Goal: Information Seeking & Learning: Learn about a topic

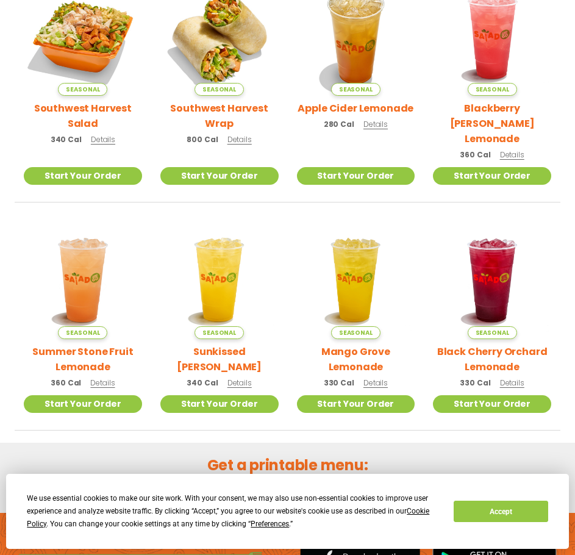
scroll to position [456, 0]
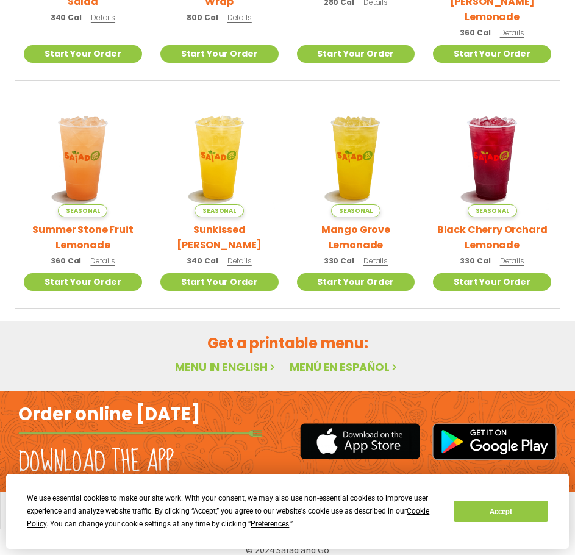
click at [202, 359] on link "Menu in English" at bounding box center [226, 366] width 102 height 15
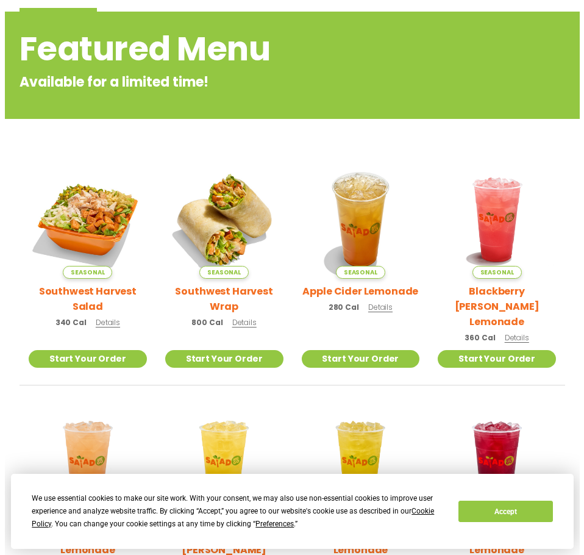
scroll to position [0, 0]
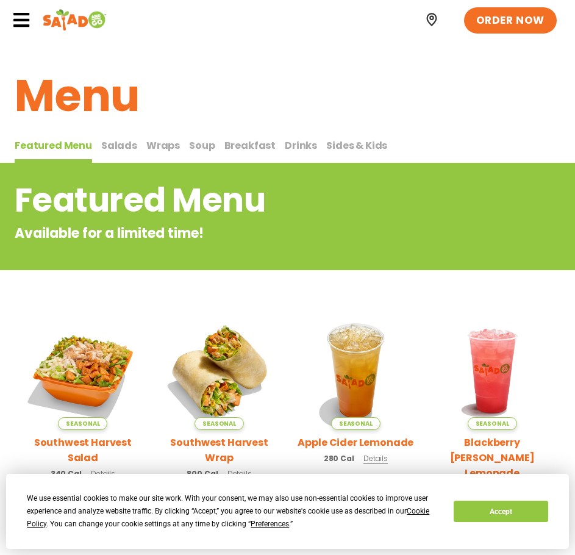
click at [26, 21] on icon at bounding box center [21, 20] width 18 height 18
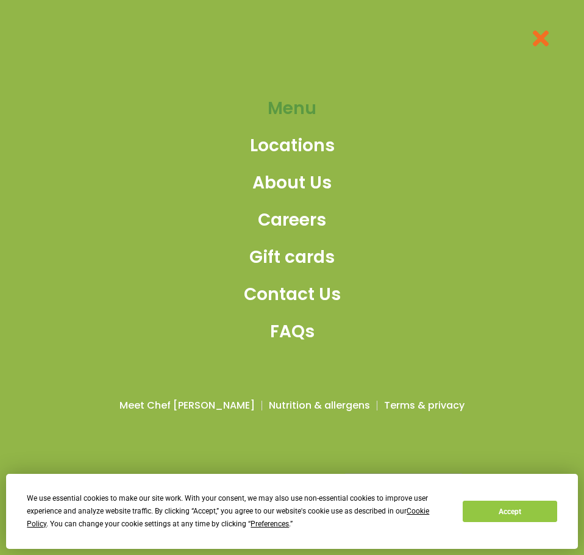
click at [297, 103] on span "Menu" at bounding box center [292, 109] width 49 height 26
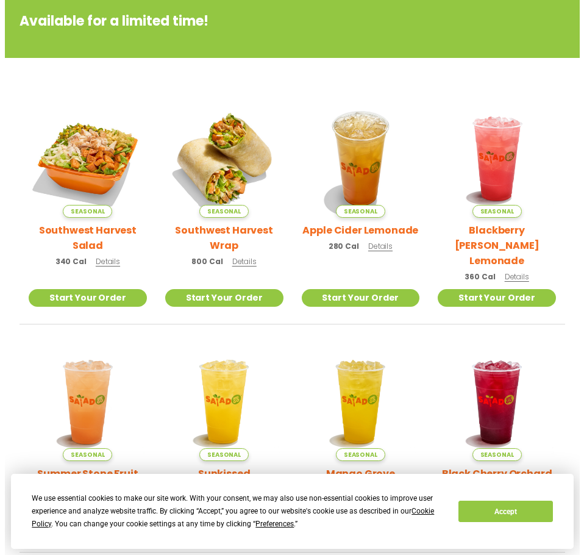
scroll to position [151, 0]
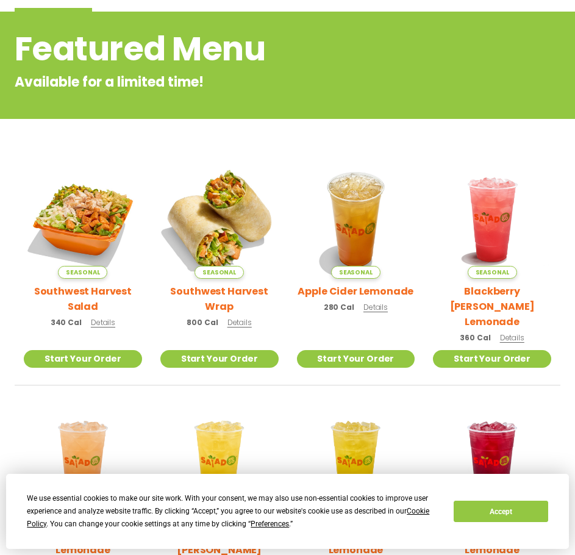
click at [216, 207] on img at bounding box center [219, 219] width 138 height 138
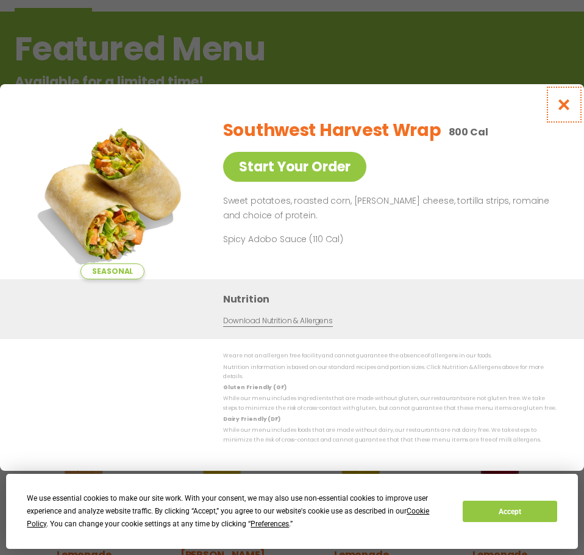
click at [563, 111] on icon "Close modal" at bounding box center [564, 104] width 15 height 13
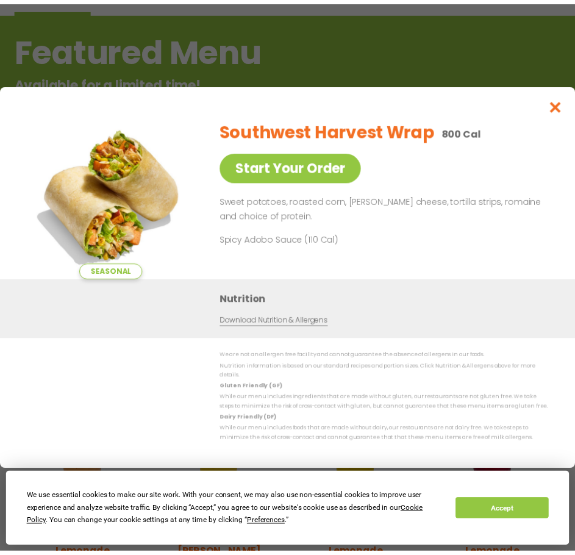
scroll to position [163, 0]
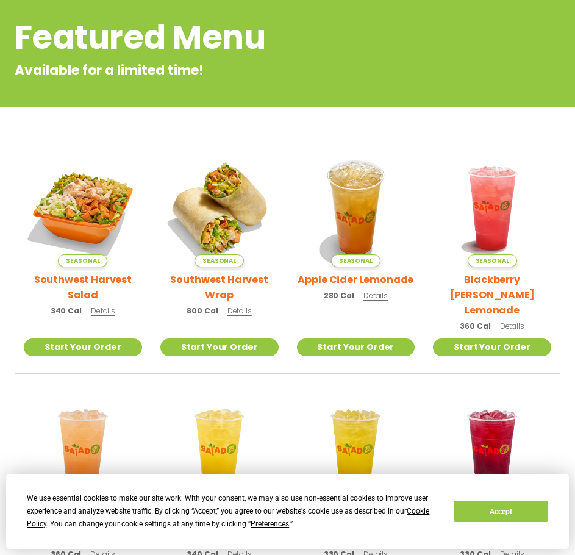
click at [126, 55] on h2 "Featured Menu" at bounding box center [238, 37] width 447 height 49
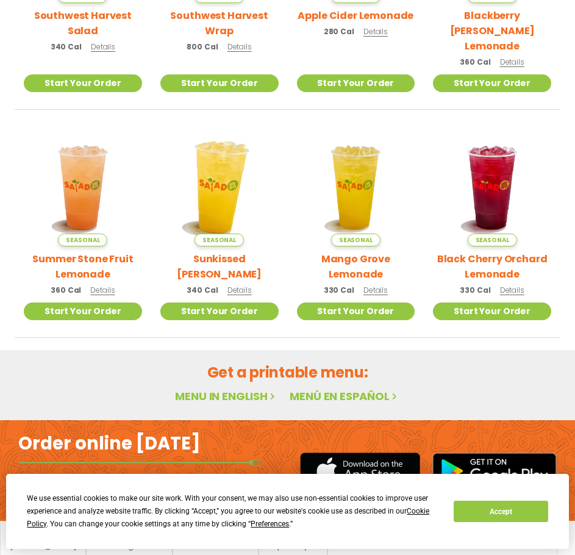
scroll to position [456, 0]
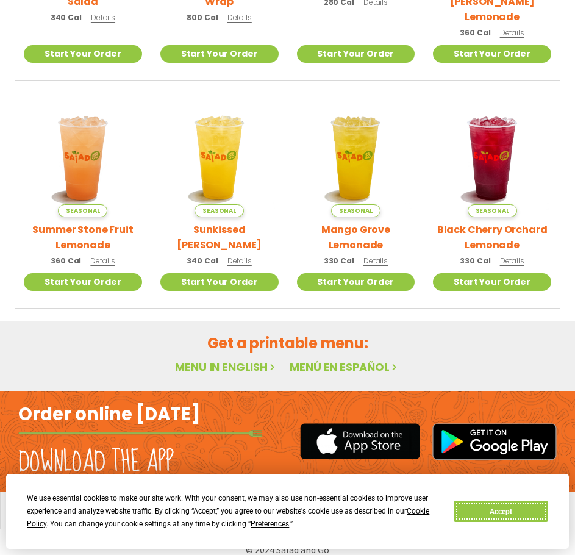
click at [497, 511] on button "Accept" at bounding box center [501, 510] width 94 height 21
